Goal: Find specific page/section: Find specific page/section

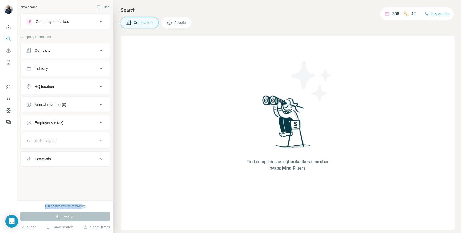
drag, startPoint x: 41, startPoint y: 205, endPoint x: 83, endPoint y: 204, distance: 42.1
click at [84, 204] on div "100 search results remaining" at bounding box center [65, 206] width 89 height 5
click at [71, 192] on div "New search Hide Company lookalikes Company information Company Industry HQ loca…" at bounding box center [65, 100] width 96 height 200
click at [7, 26] on icon "Quick start" at bounding box center [9, 27] width 4 height 4
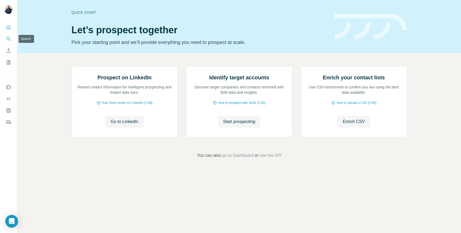
click at [6, 36] on button "Search" at bounding box center [8, 39] width 9 height 10
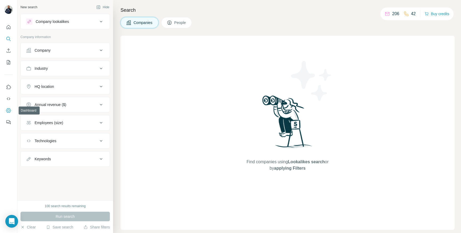
click at [9, 111] on icon "Dashboard" at bounding box center [8, 110] width 5 height 5
